Goal: Task Accomplishment & Management: Use online tool/utility

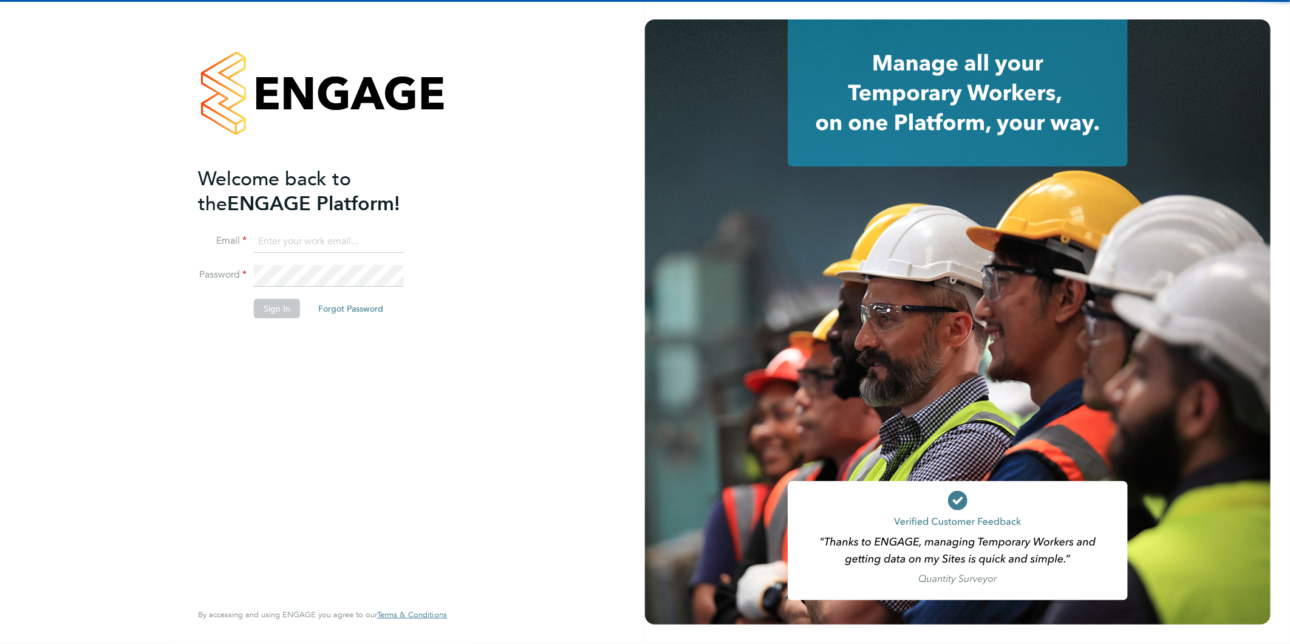
click at [313, 246] on input at bounding box center [329, 242] width 150 height 22
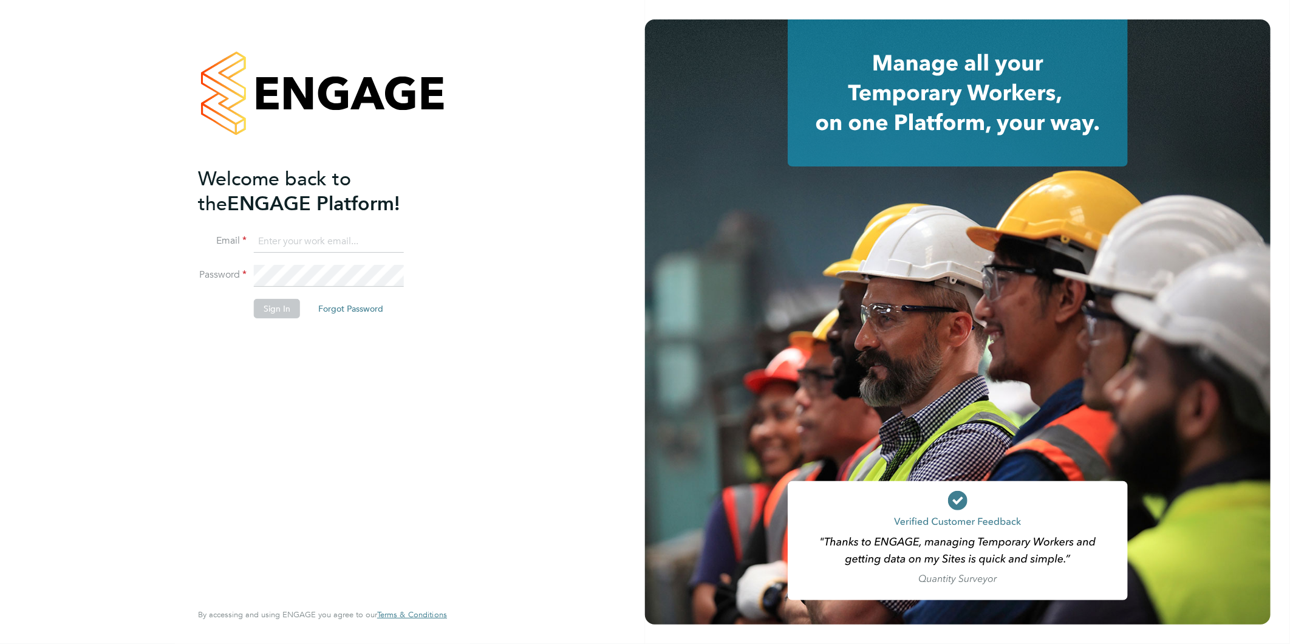
type input "[EMAIL_ADDRESS][DOMAIN_NAME]"
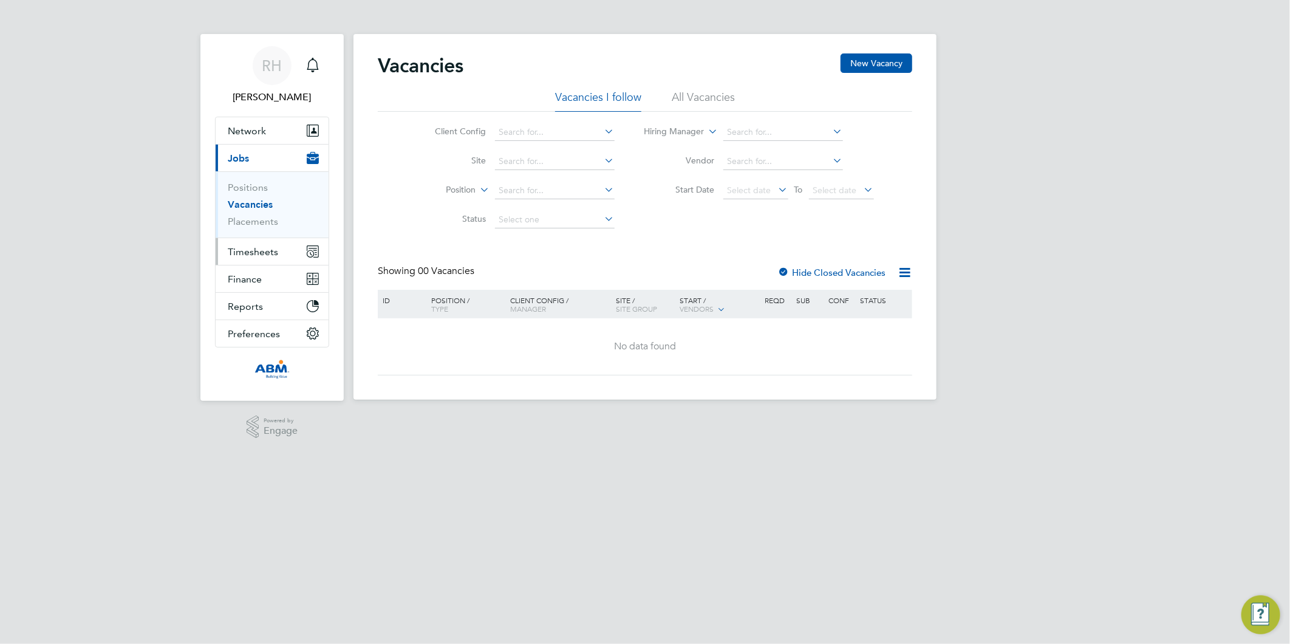
click at [265, 250] on span "Timesheets" at bounding box center [253, 252] width 50 height 12
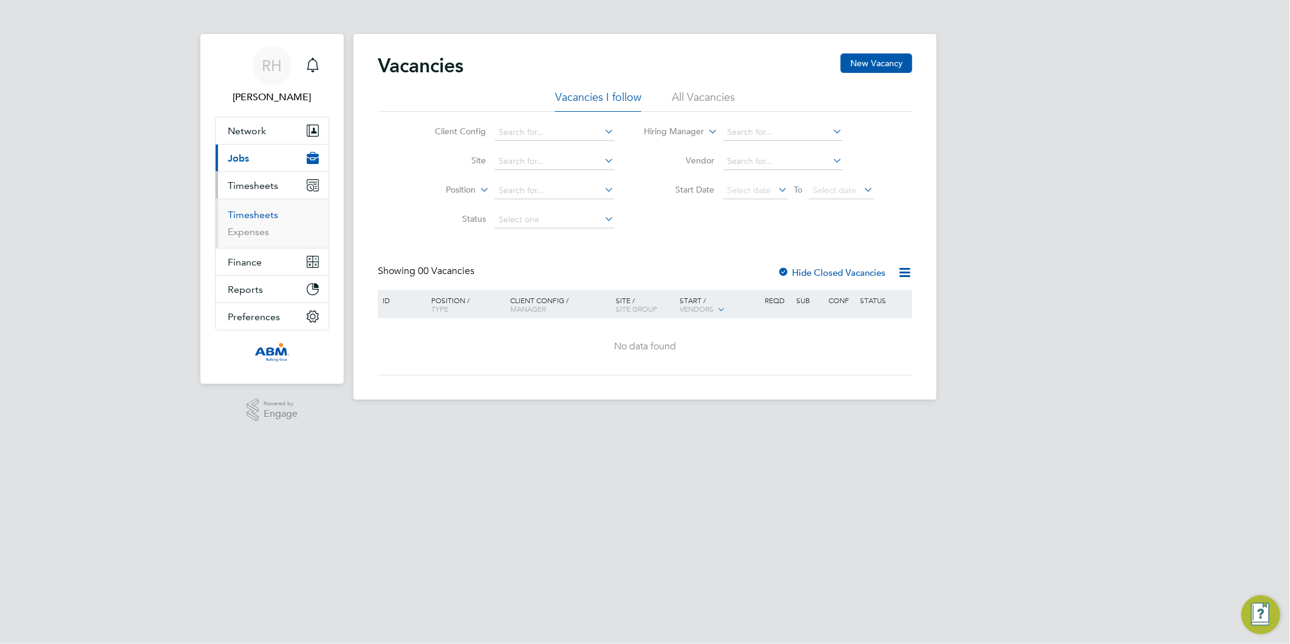
click at [255, 217] on link "Timesheets" at bounding box center [253, 215] width 50 height 12
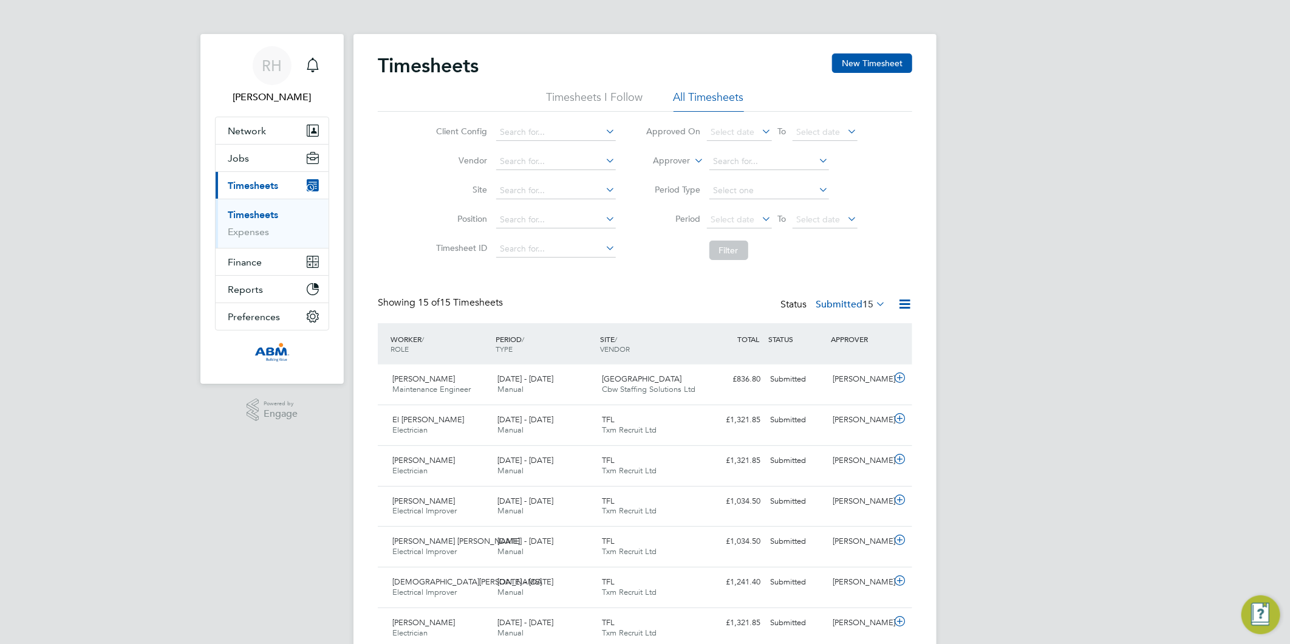
click at [901, 301] on icon at bounding box center [904, 303] width 15 height 15
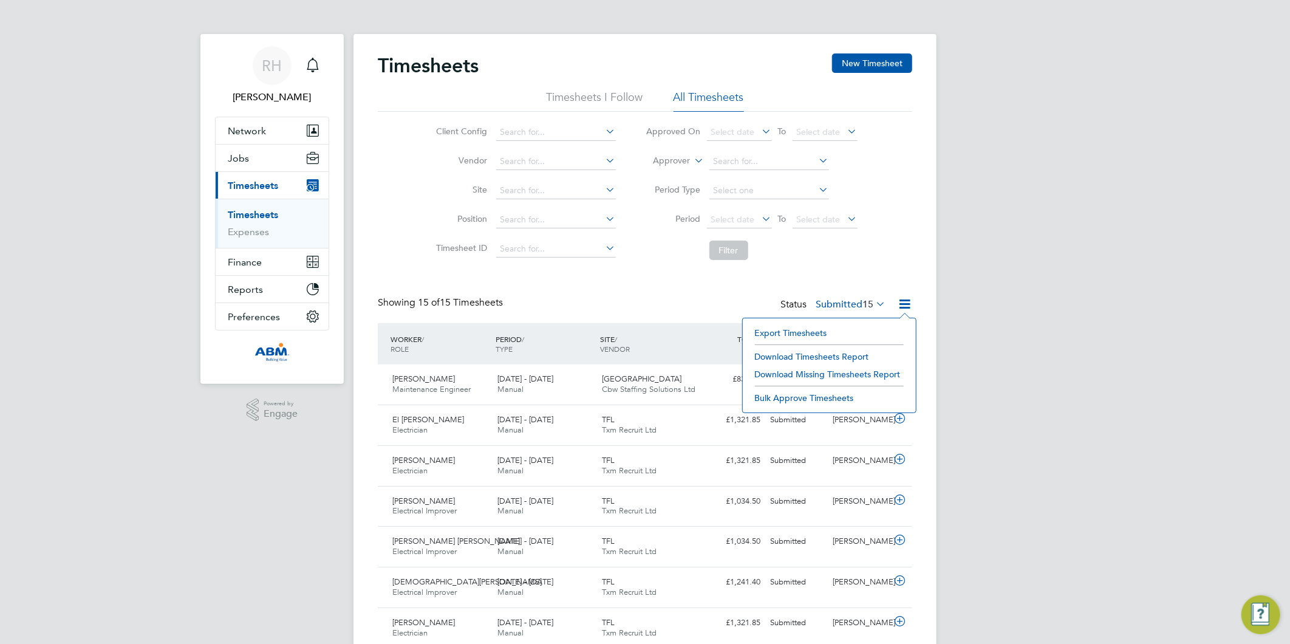
click at [791, 357] on li "Download Timesheets Report" at bounding box center [829, 356] width 161 height 17
